Goal: Task Accomplishment & Management: Manage account settings

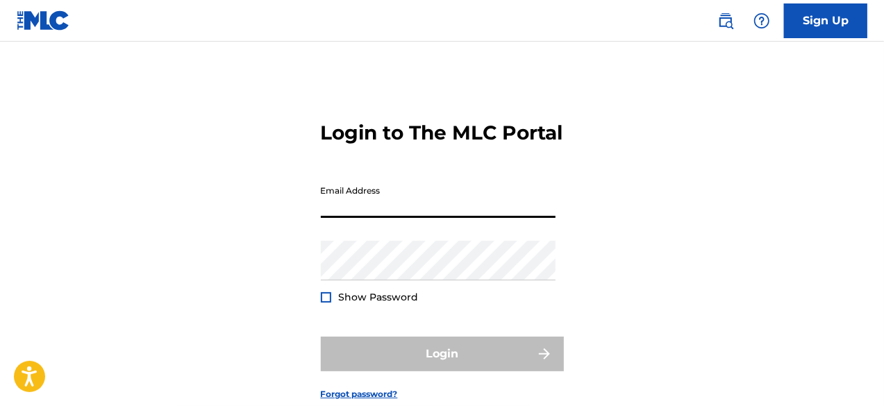
click at [480, 218] on input "Email Address" at bounding box center [438, 198] width 235 height 40
click at [778, 117] on div "Login to The MLC Portal Email Address Password Show Password Login Forgot passw…" at bounding box center [442, 249] width 884 height 346
click at [644, 298] on div "Login to The MLC Portal Email Address Password Show Password Login Forgot passw…" at bounding box center [442, 249] width 884 height 346
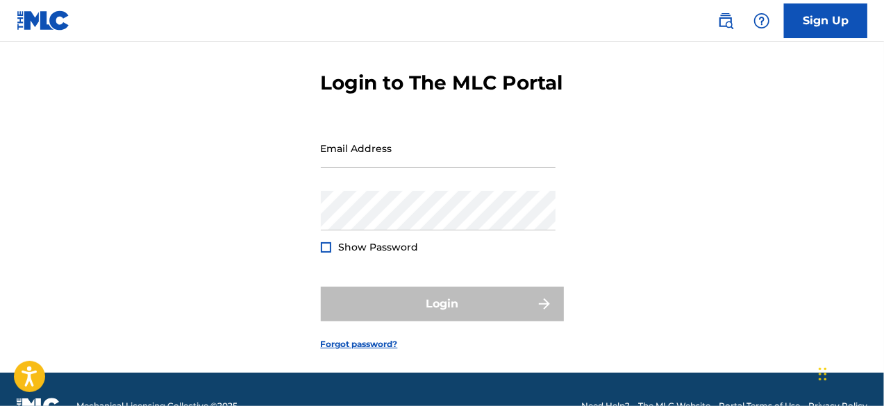
scroll to position [69, 0]
